Goal: Information Seeking & Learning: Learn about a topic

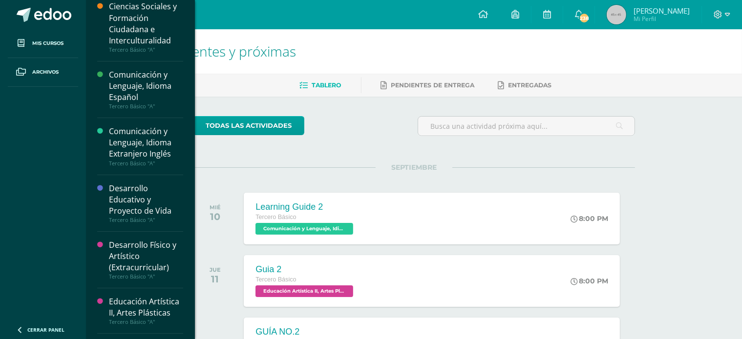
scroll to position [195, 0]
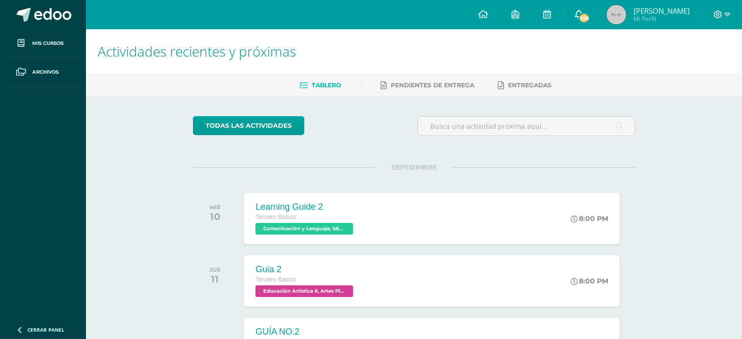
click at [587, 14] on span "238" at bounding box center [584, 18] width 11 height 11
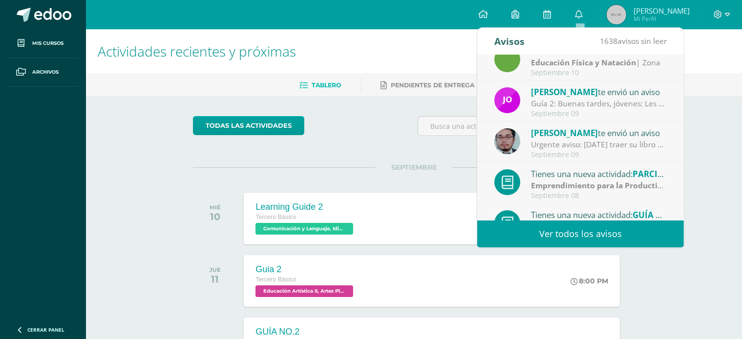
scroll to position [0, 0]
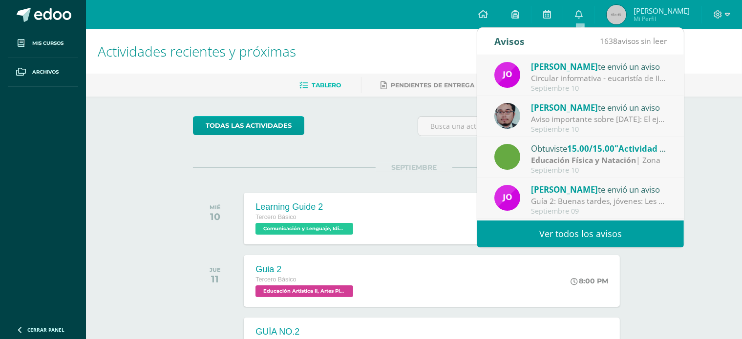
click at [577, 155] on strong "Educación Física y Natación" at bounding box center [583, 160] width 105 height 11
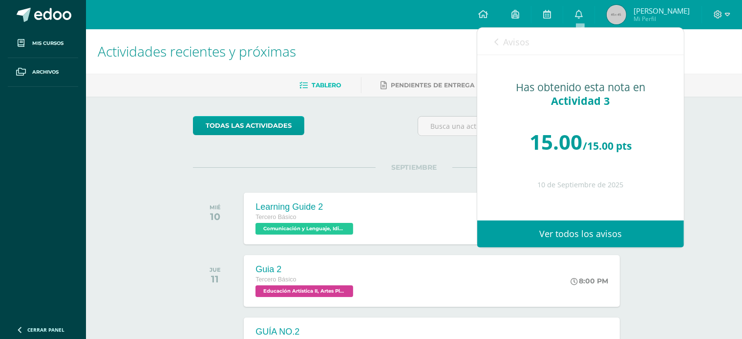
click at [527, 41] on span "Avisos" at bounding box center [516, 42] width 26 height 12
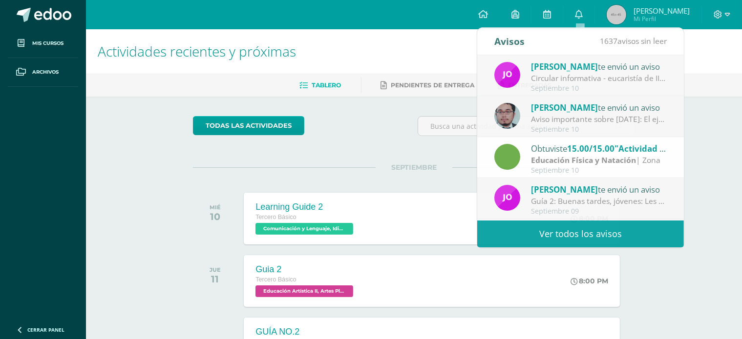
click at [379, 35] on h1 "Actividades recientes y próximas" at bounding box center [414, 51] width 633 height 44
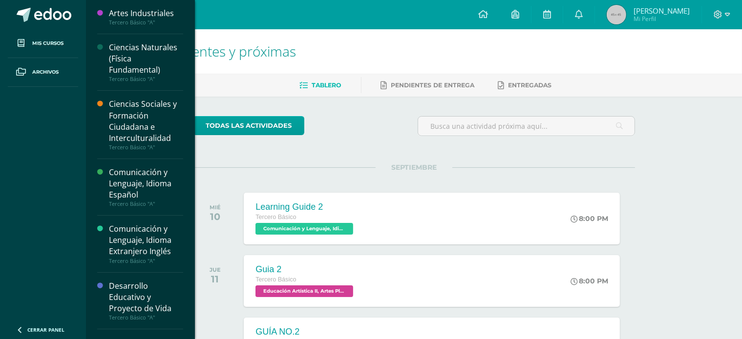
click at [153, 238] on div "Comunicación y Lenguaje, Idioma Extranjero Inglés" at bounding box center [146, 241] width 74 height 34
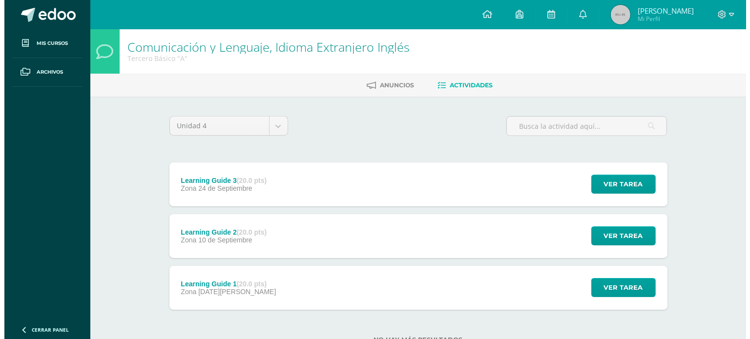
scroll to position [35, 0]
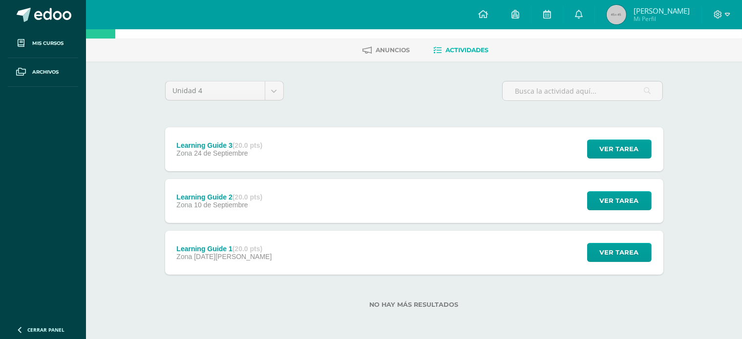
click at [450, 195] on div "Learning Guide 2 (20.0 pts) Zona [DATE] Ver tarea Learning Guide 2 Comunicación…" at bounding box center [414, 201] width 498 height 44
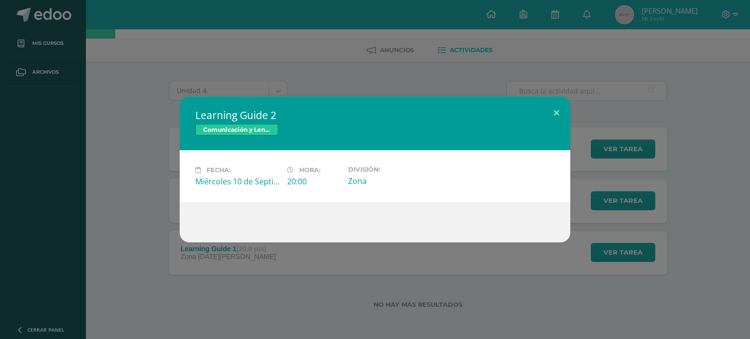
click at [515, 133] on div "Comunicación y Lenguaje, Idioma Extranjero Inglés" at bounding box center [374, 131] width 359 height 14
click at [574, 87] on div "Learning Guide 2 Comunicación y Lenguaje, Idioma Extranjero Inglés Fecha: Miérc…" at bounding box center [375, 169] width 750 height 339
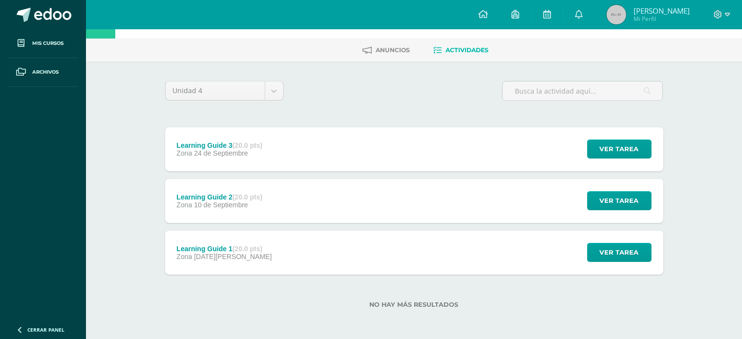
click at [449, 248] on div "Learning Guide 1 (20.0 pts) Zona 21 de Agosto Ver tarea Learning Guide 1 Comuni…" at bounding box center [414, 253] width 498 height 44
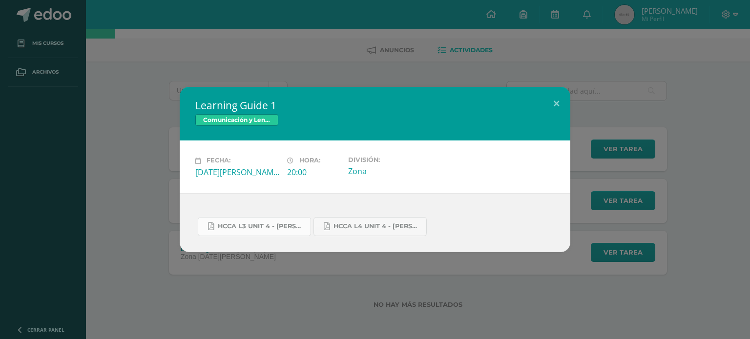
click at [273, 221] on link "HCCA L3 UNIT 4 - GADIEL BARRIOS.pdf" at bounding box center [254, 226] width 113 height 19
